Goal: Task Accomplishment & Management: Complete application form

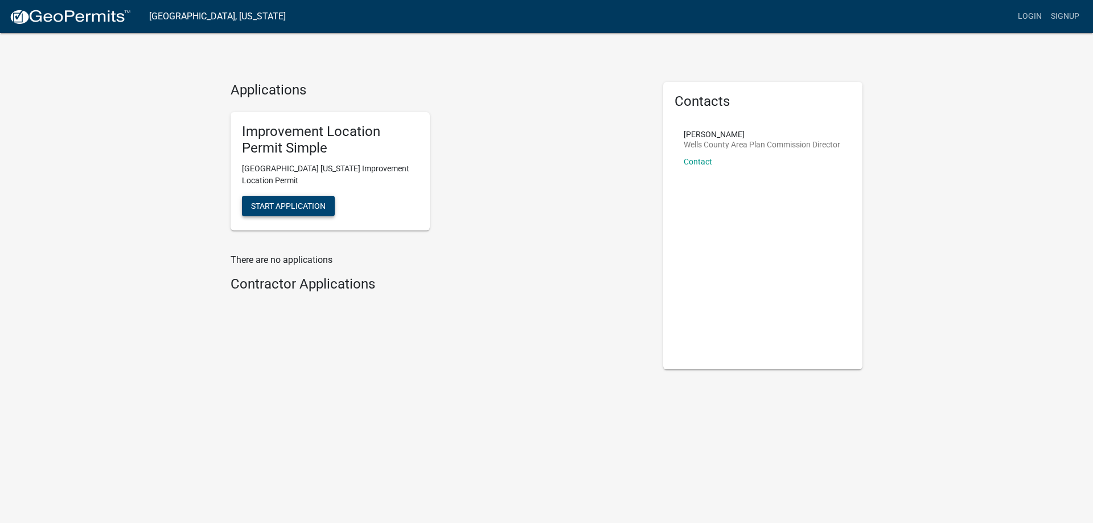
click at [298, 206] on span "Start Application" at bounding box center [288, 206] width 75 height 9
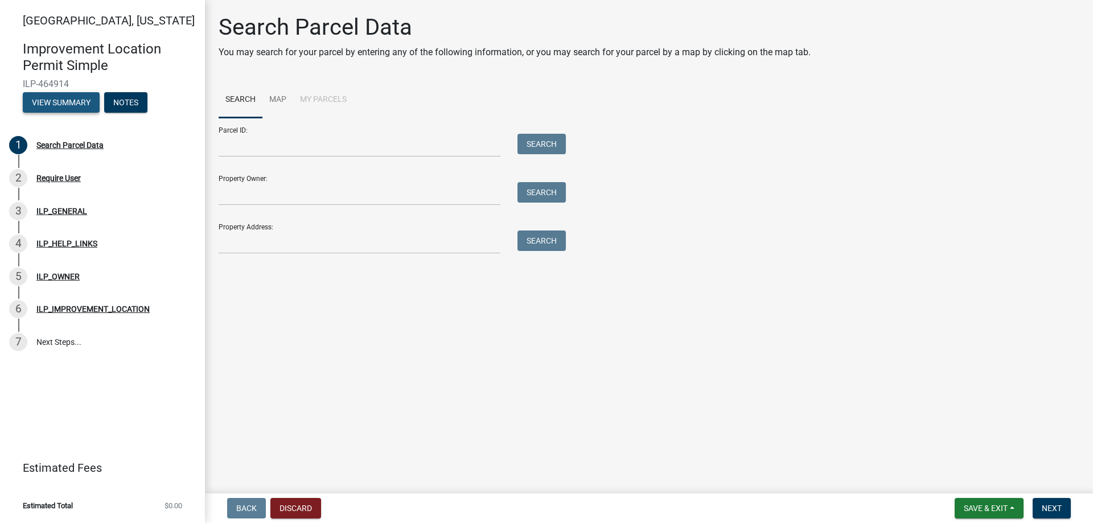
click at [66, 104] on button "View Summary" at bounding box center [61, 102] width 77 height 21
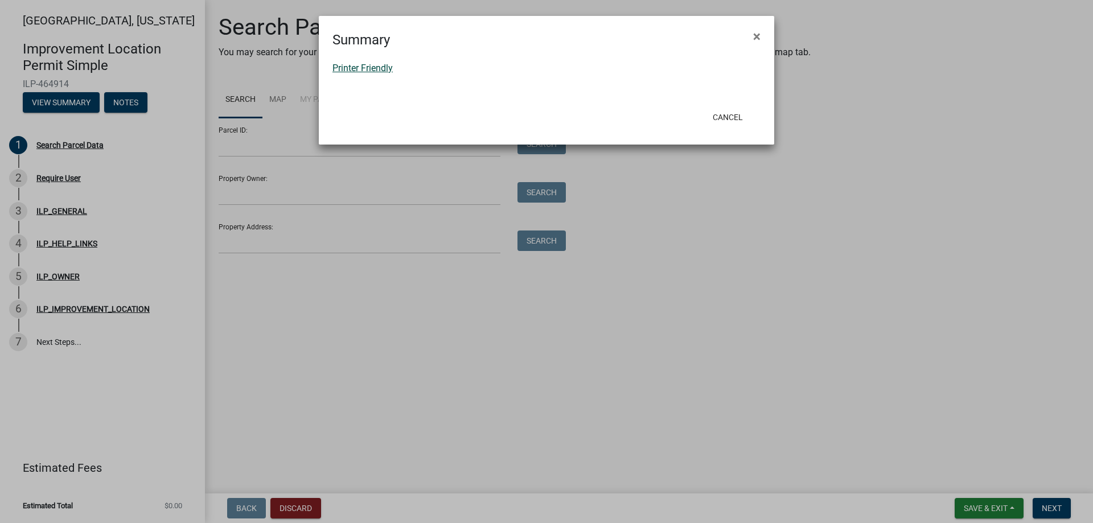
click at [348, 65] on link "Printer Friendly" at bounding box center [363, 68] width 60 height 11
click at [738, 120] on button "Cancel" at bounding box center [728, 117] width 48 height 21
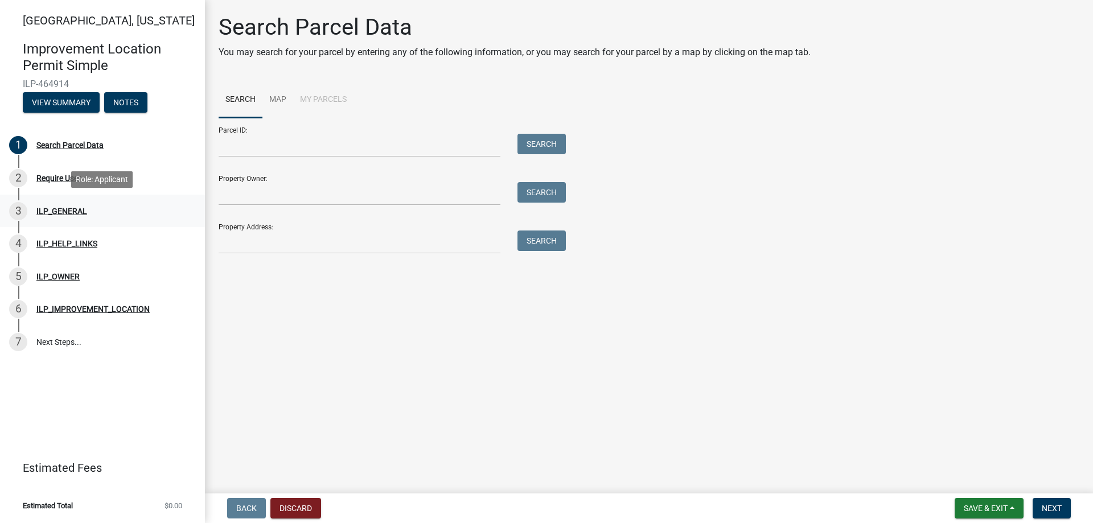
click at [62, 214] on div "ILP_GENERAL" at bounding box center [61, 211] width 51 height 8
